Goal: Information Seeking & Learning: Learn about a topic

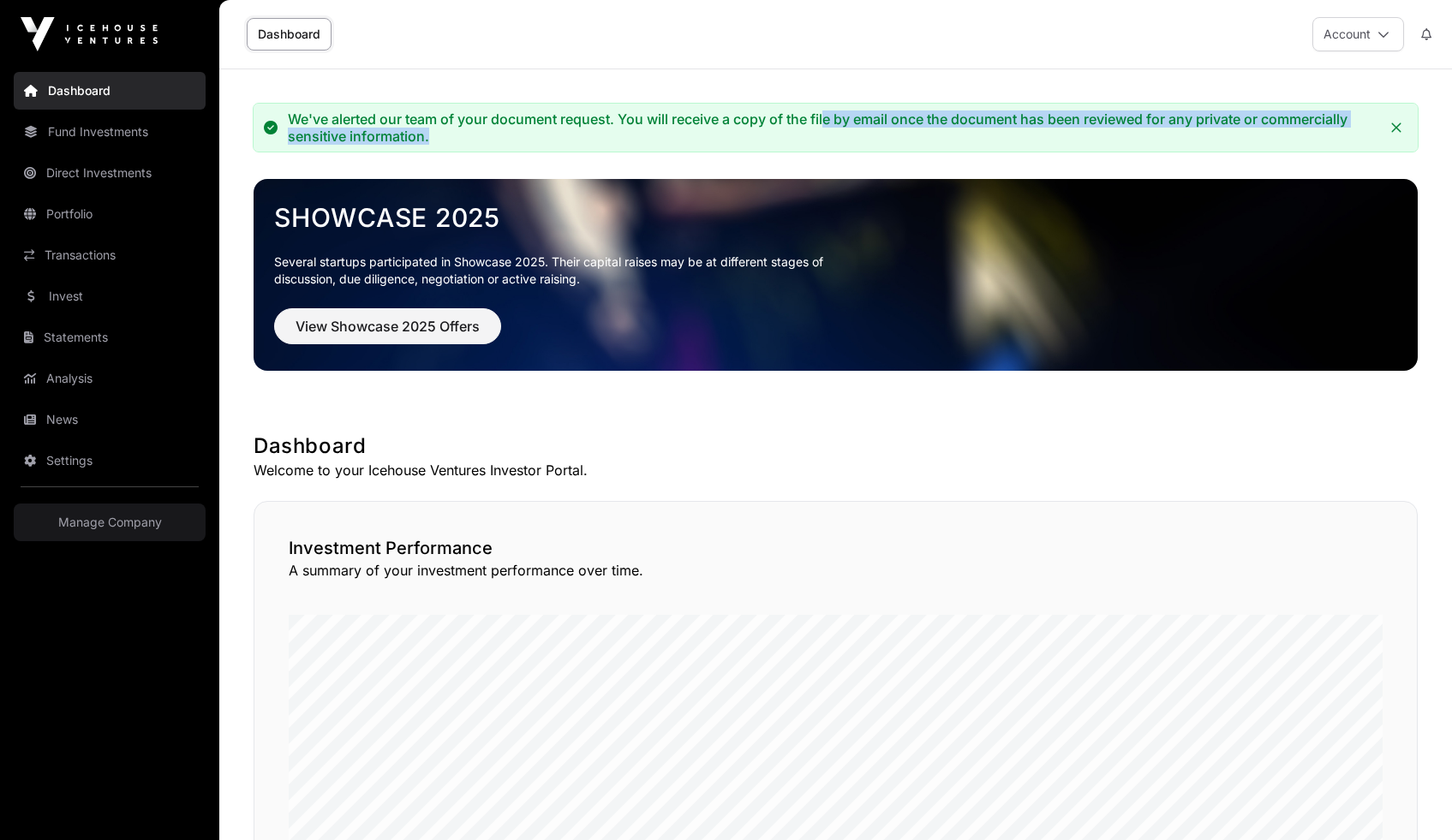
drag, startPoint x: 830, startPoint y: 120, endPoint x: 828, endPoint y: 105, distance: 15.1
click at [828, 113] on div "We've alerted our team of your document request. You will receive a copy of the…" at bounding box center [833, 128] width 1091 height 35
click at [827, 116] on div "We've alerted our team of your document request. You will receive a copy of the…" at bounding box center [833, 128] width 1091 height 35
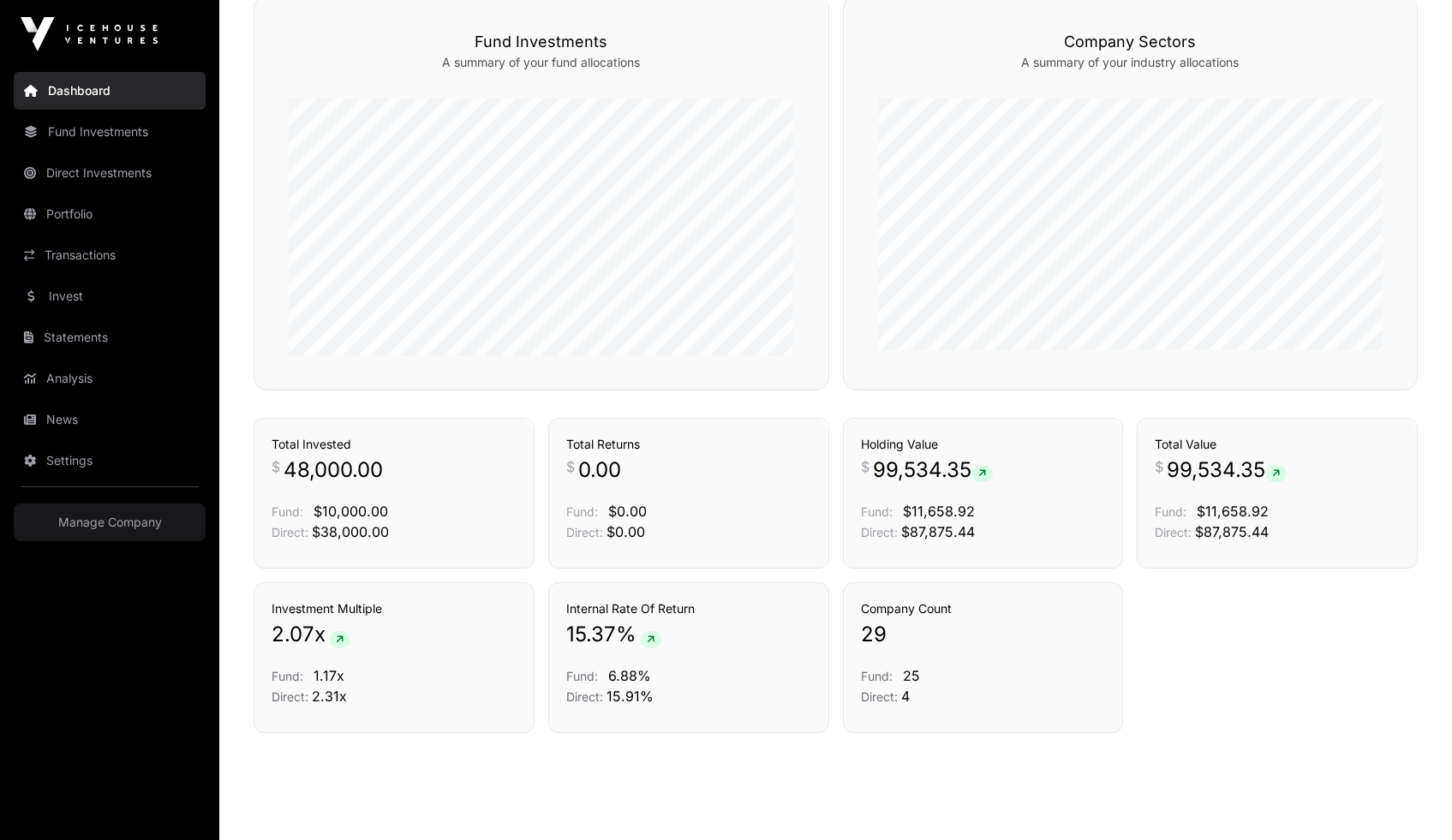
scroll to position [1132, 0]
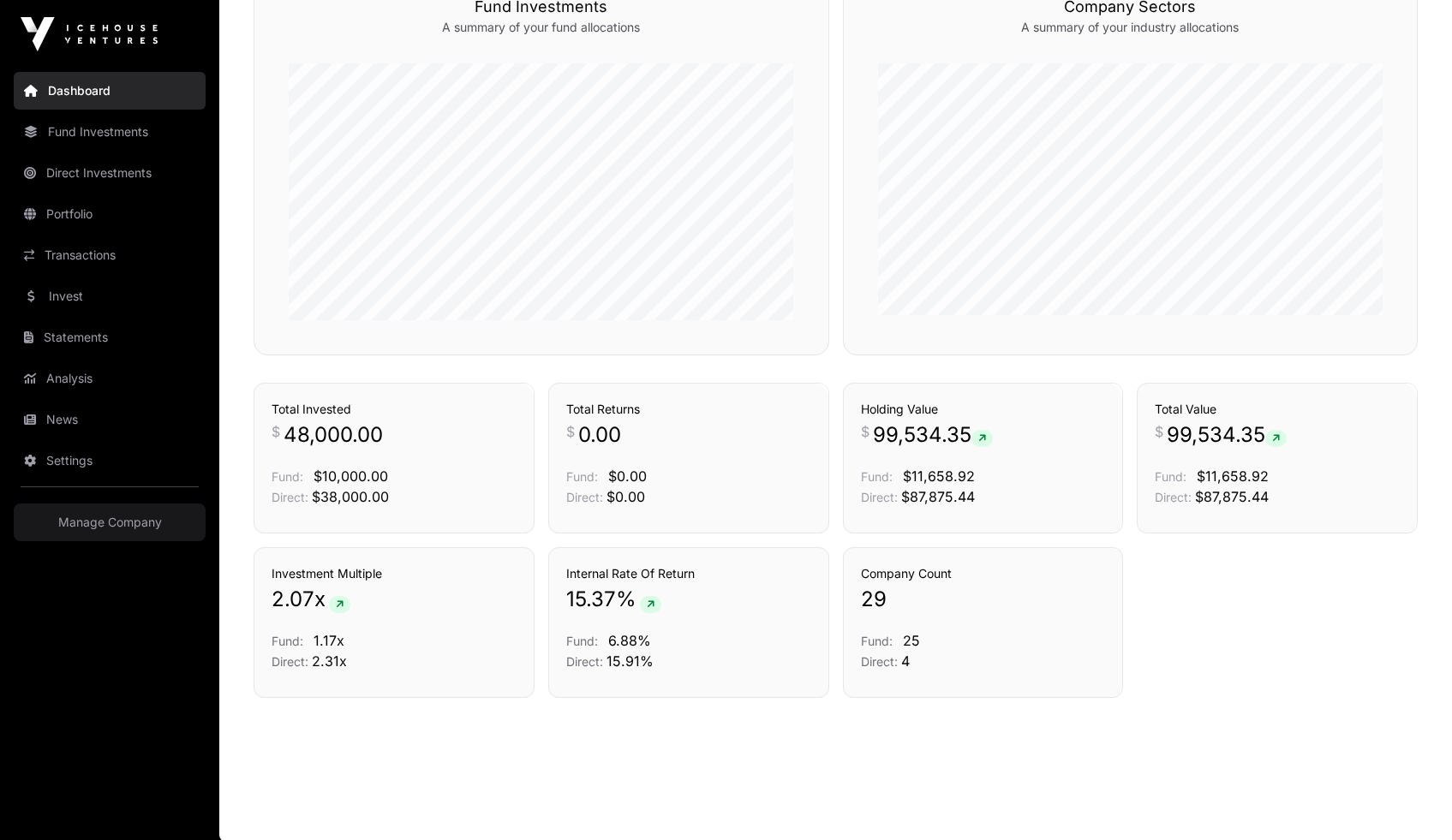
click at [314, 429] on span "48,000.00" at bounding box center [334, 435] width 99 height 27
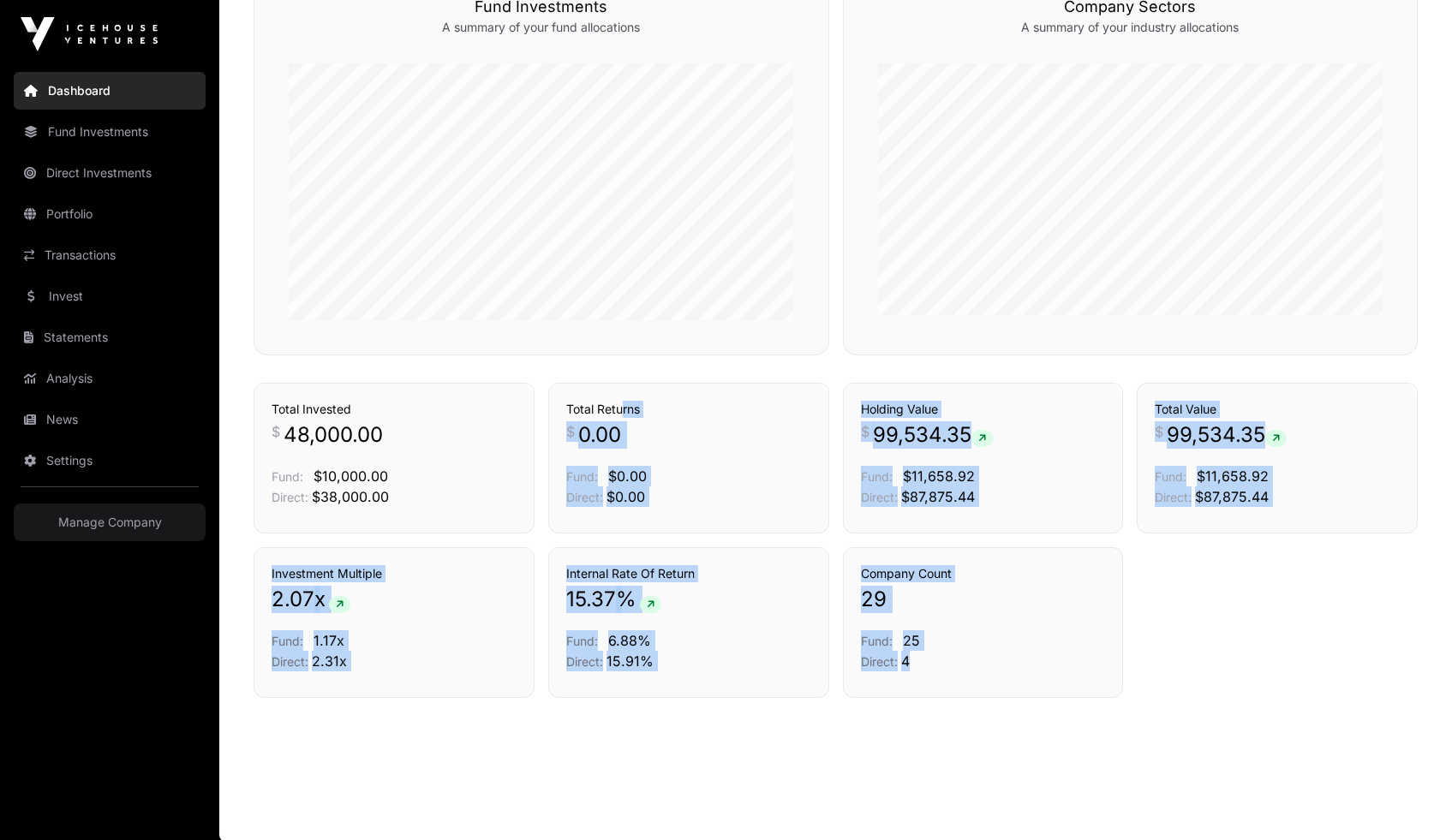
drag, startPoint x: 616, startPoint y: 409, endPoint x: 1148, endPoint y: 650, distance: 584.0
click at [991, 607] on p "29" at bounding box center [983, 599] width 245 height 27
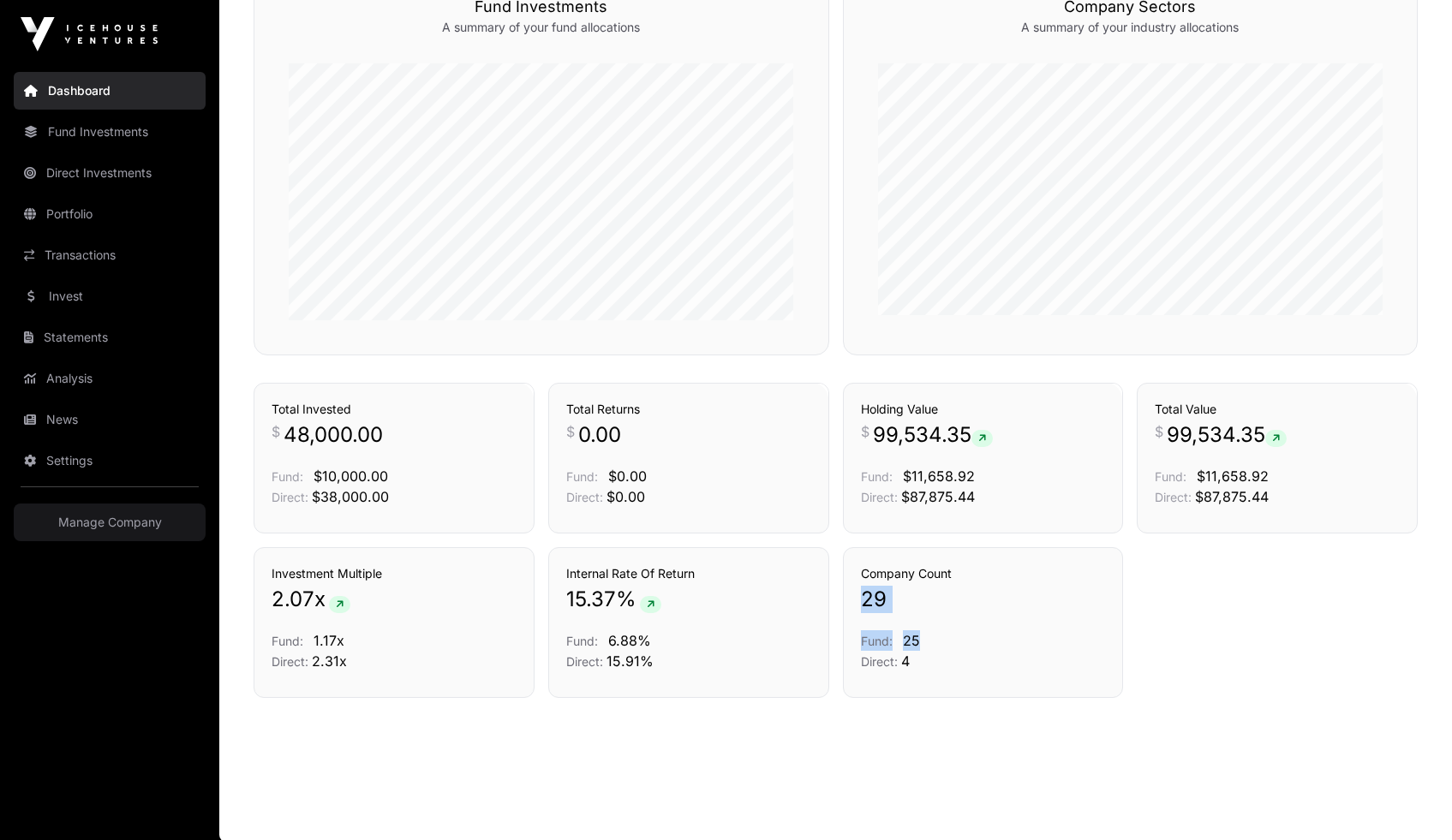
drag, startPoint x: 926, startPoint y: 648, endPoint x: 779, endPoint y: 464, distance: 235.5
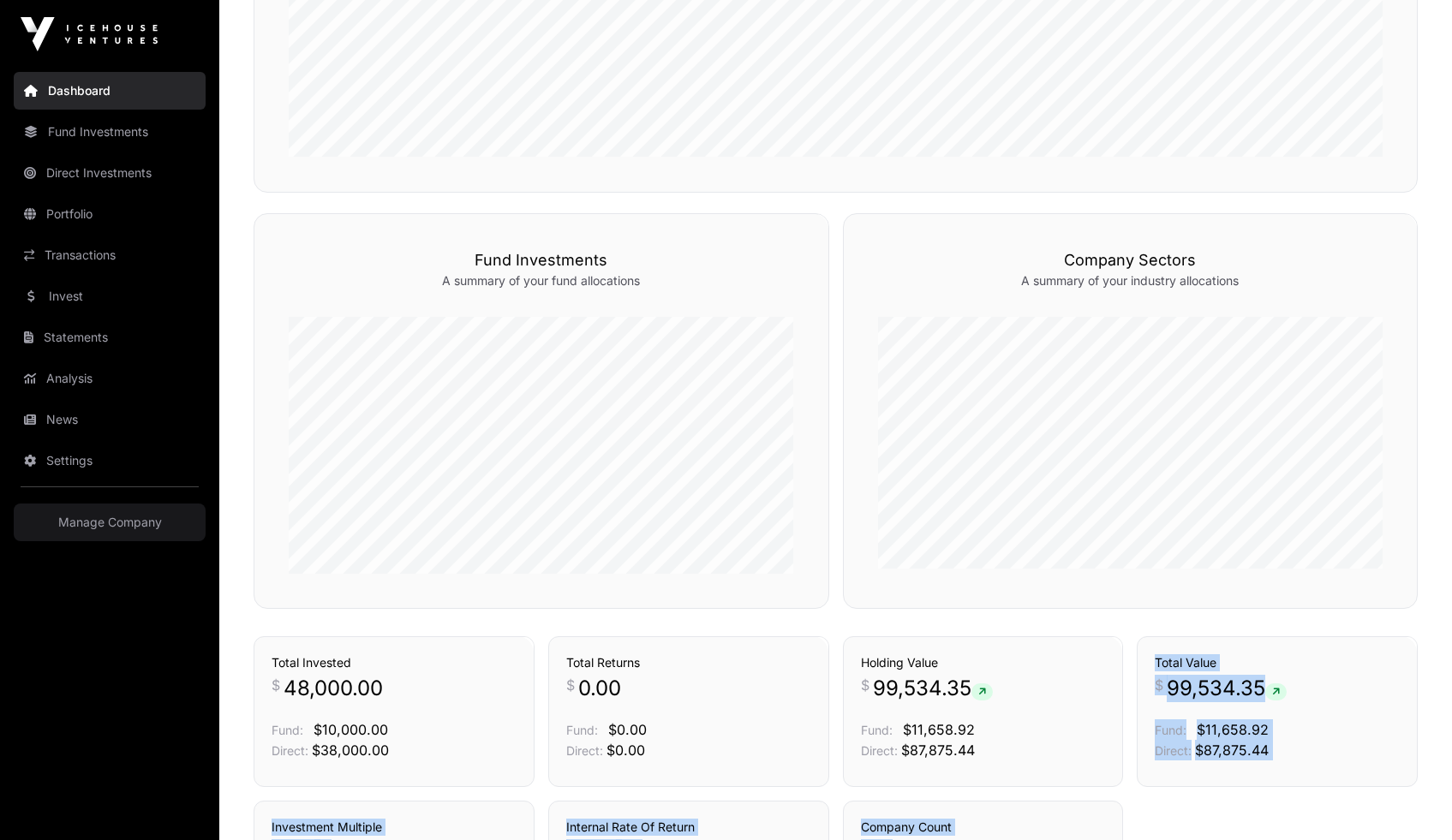
scroll to position [798, 0]
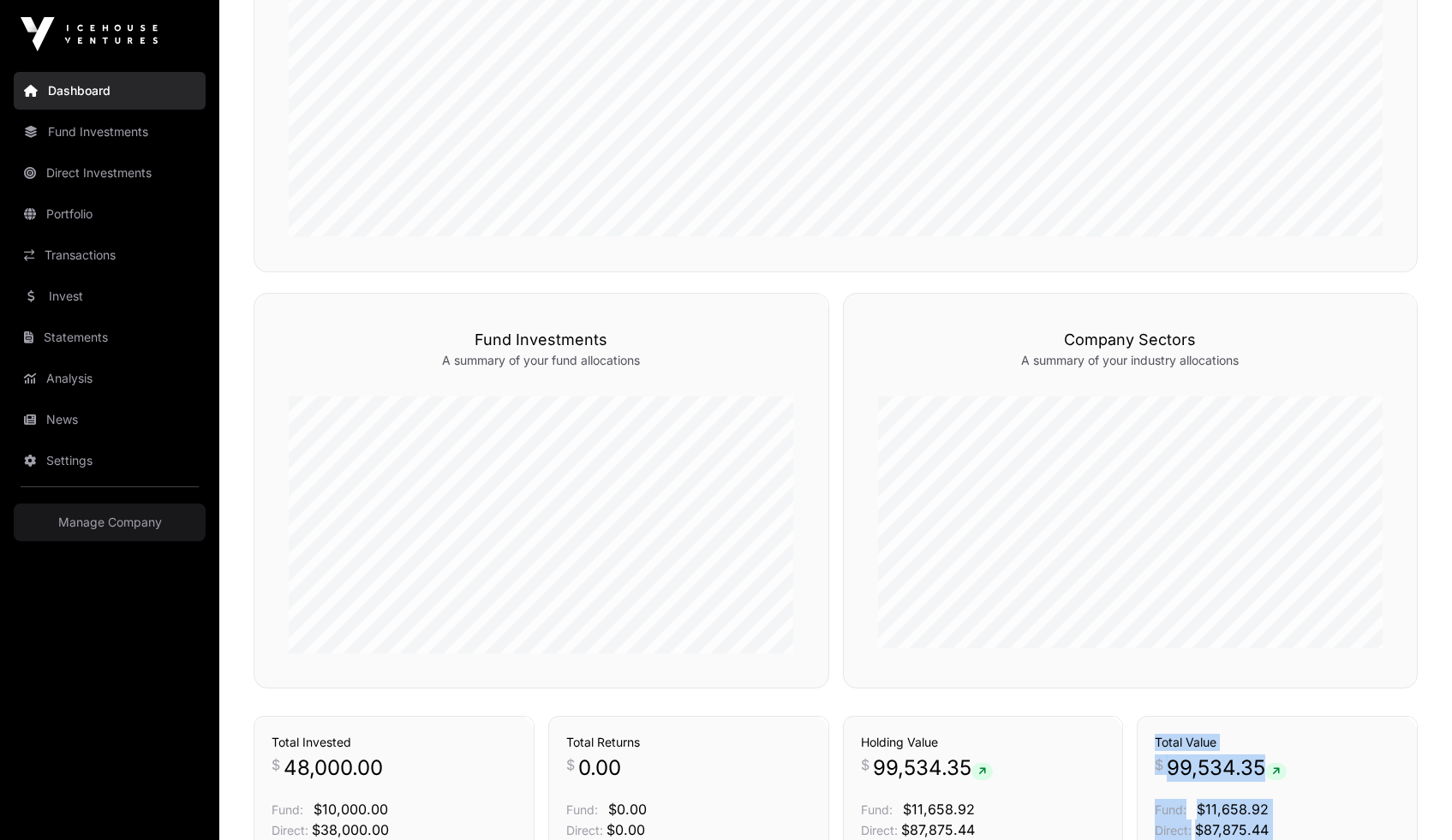
click at [78, 161] on link "Direct Investments" at bounding box center [109, 173] width 192 height 37
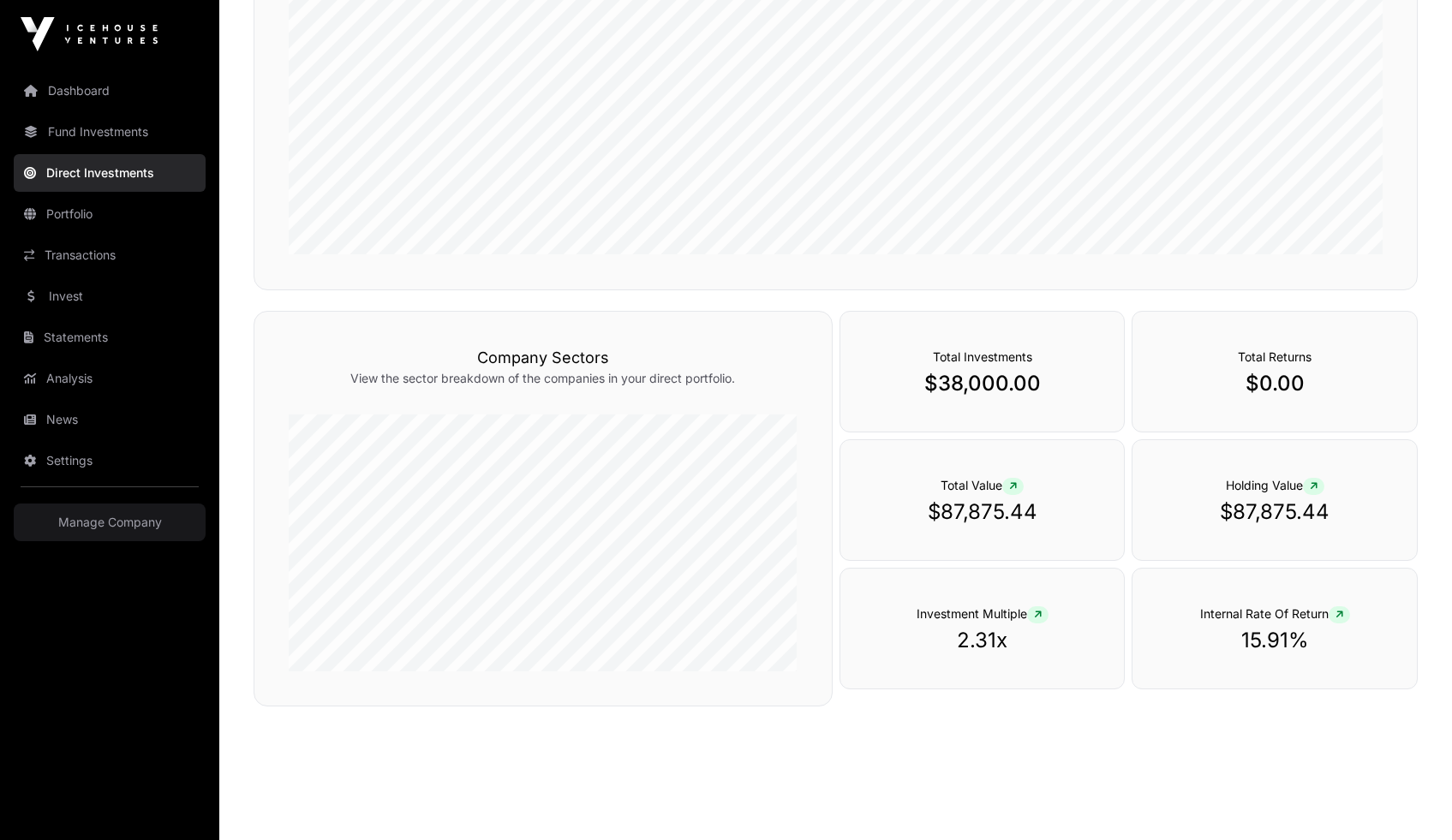
scroll to position [447, 0]
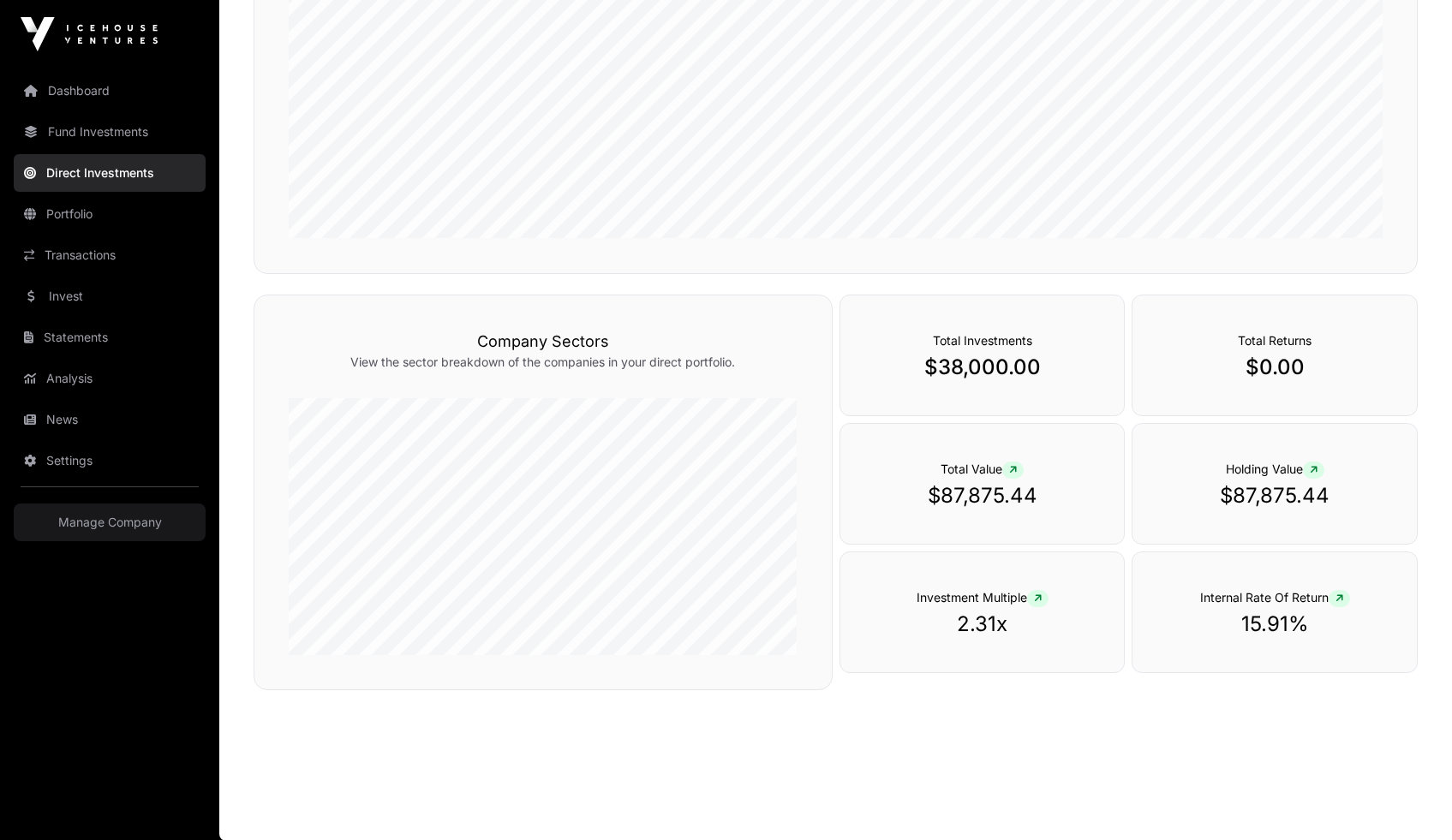
click at [78, 222] on link "Portfolio" at bounding box center [109, 214] width 192 height 37
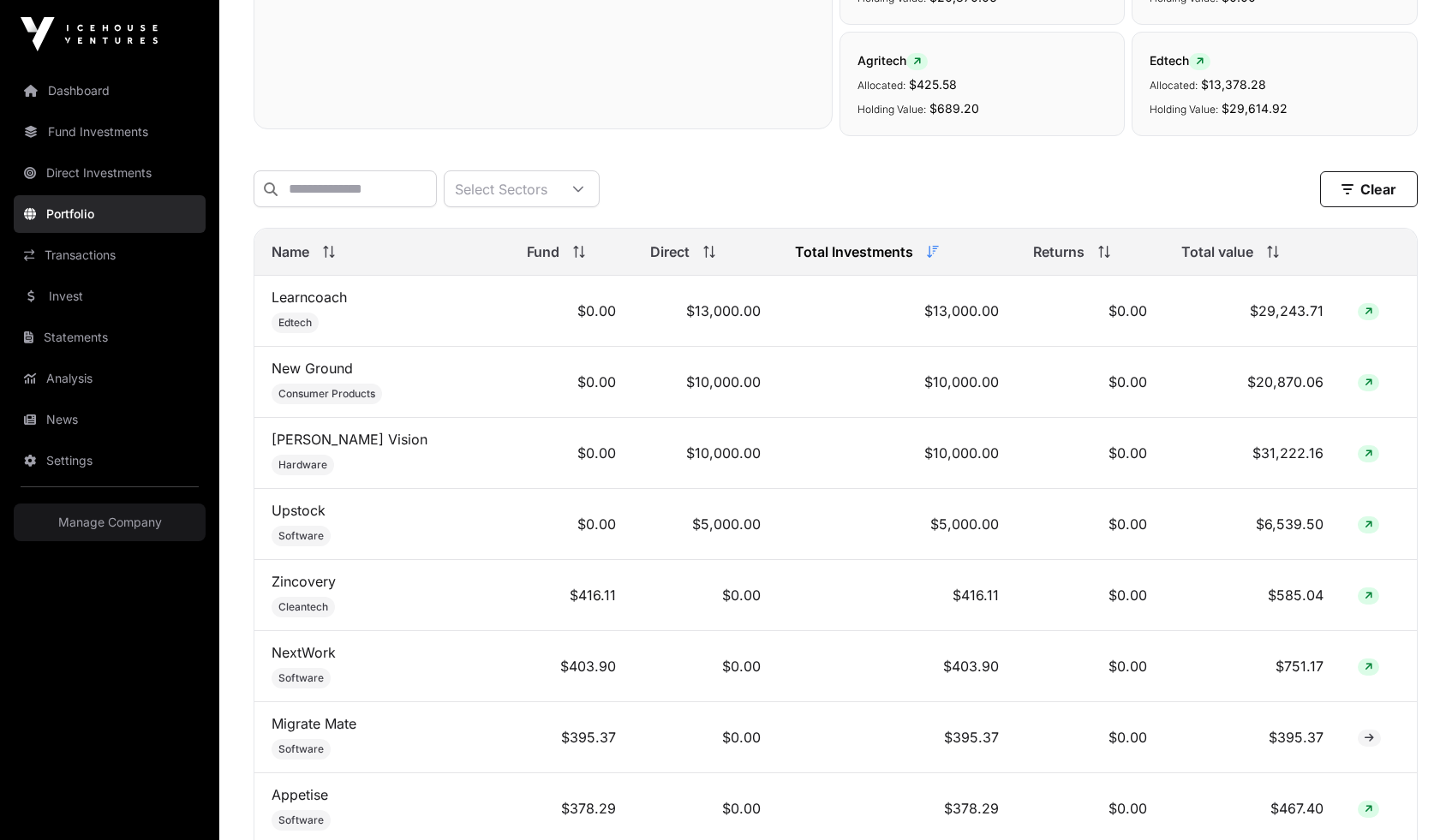
scroll to position [566, 0]
click at [318, 305] on link "Learncoach" at bounding box center [309, 295] width 75 height 17
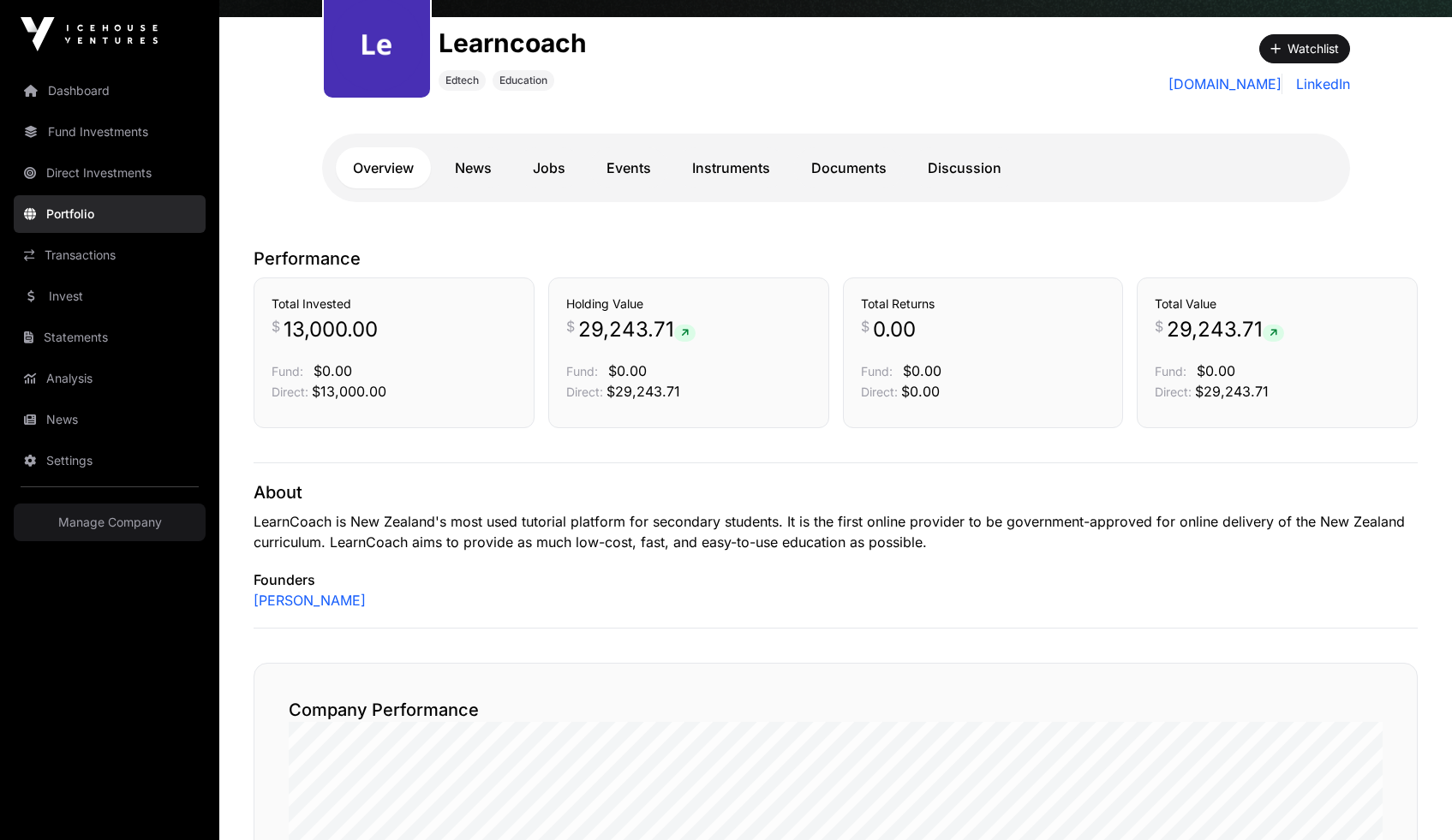
scroll to position [326, 0]
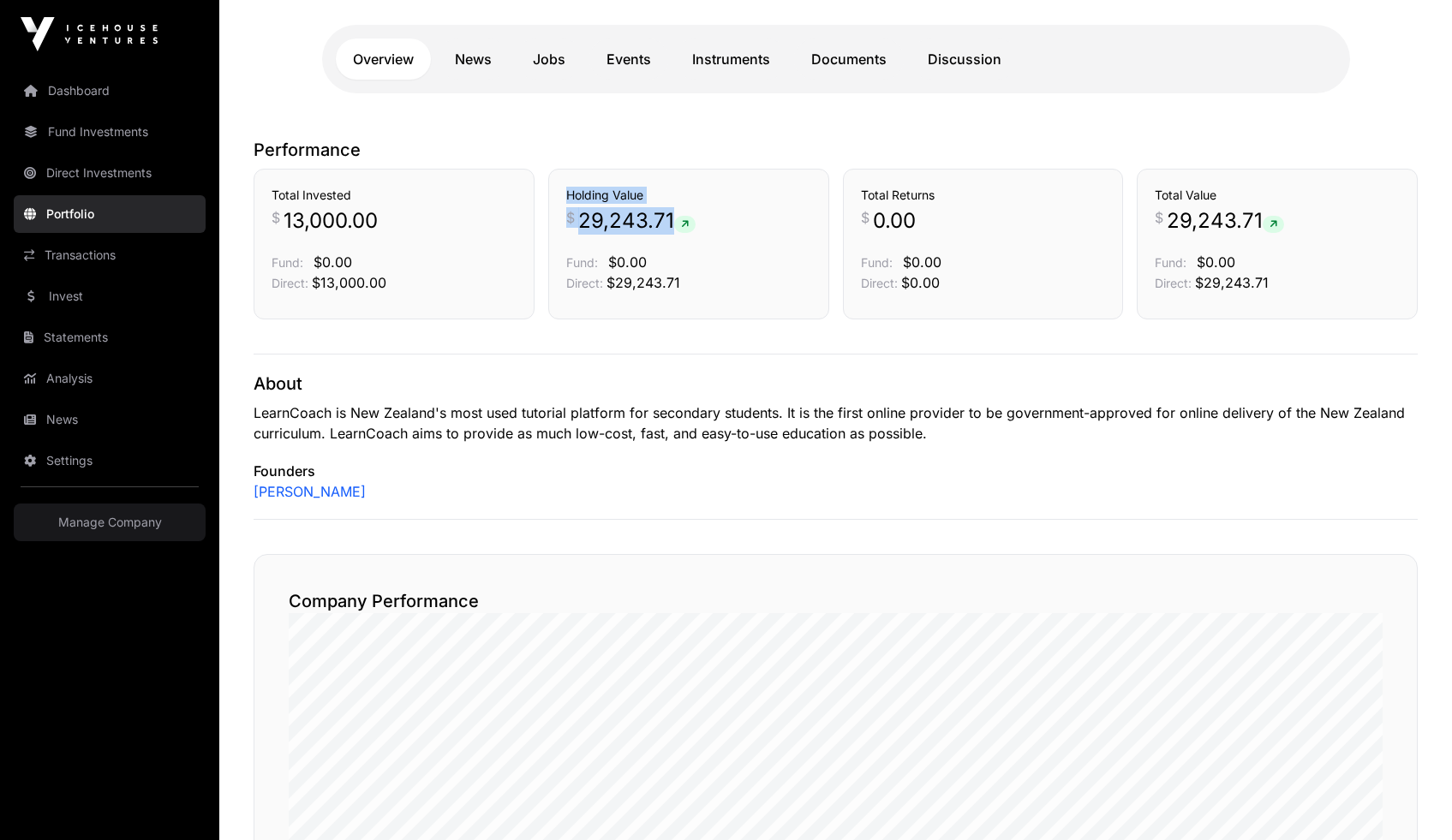
drag, startPoint x: 521, startPoint y: 289, endPoint x: 560, endPoint y: 240, distance: 62.6
click at [559, 242] on div "Total Invested $ 13,000.00 Fund: $0.00 Direct: $13,000.00 Holding Value $ 29,24…" at bounding box center [836, 244] width 1164 height 151
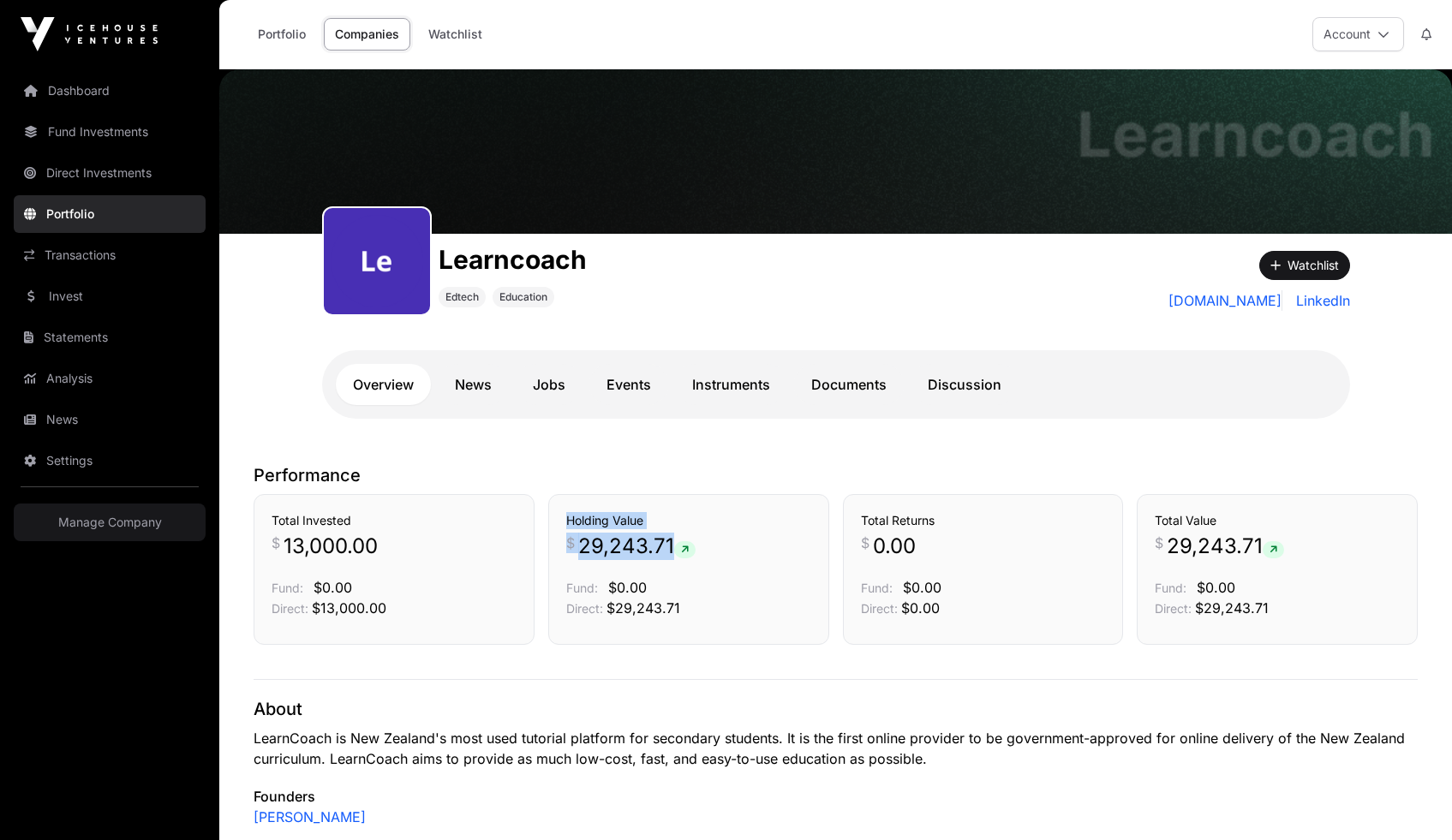
scroll to position [3, 0]
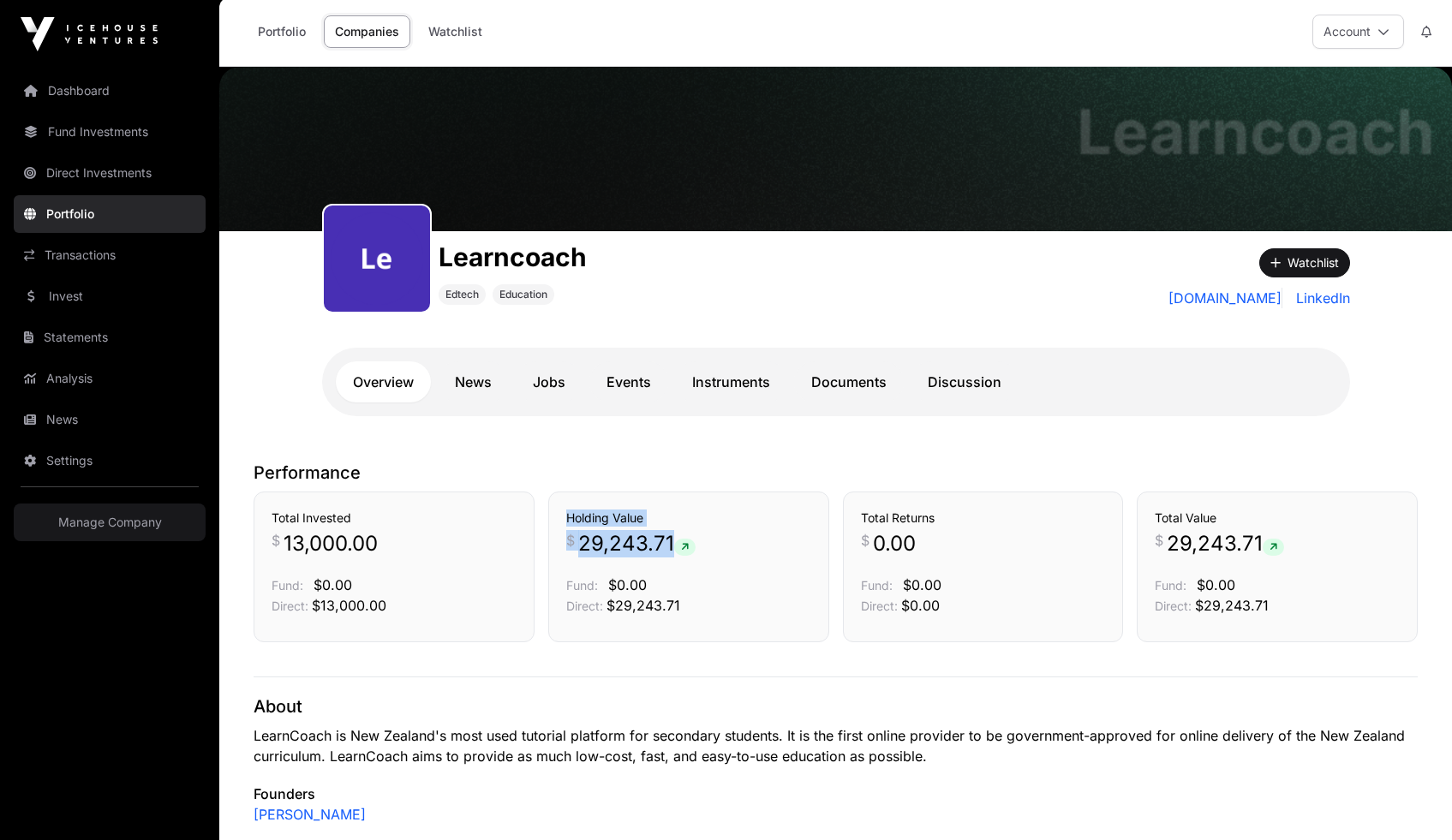
click at [98, 82] on link "Dashboard" at bounding box center [109, 90] width 192 height 37
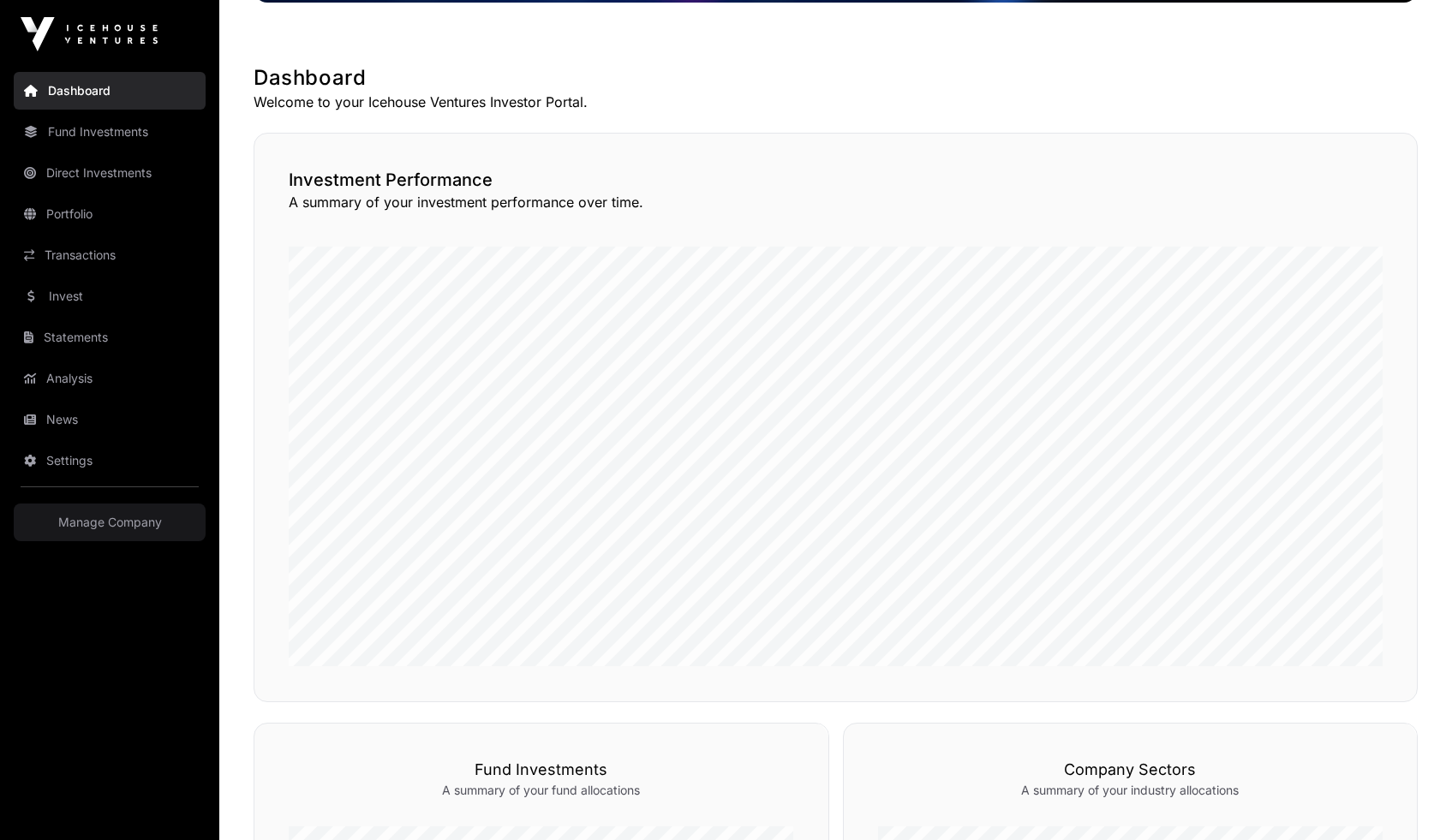
scroll to position [300, 0]
